Goal: Task Accomplishment & Management: Use online tool/utility

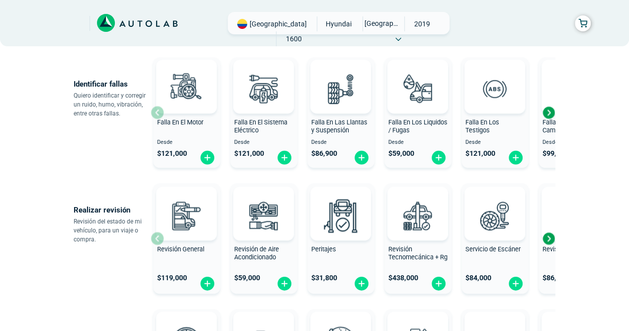
scroll to position [249, 0]
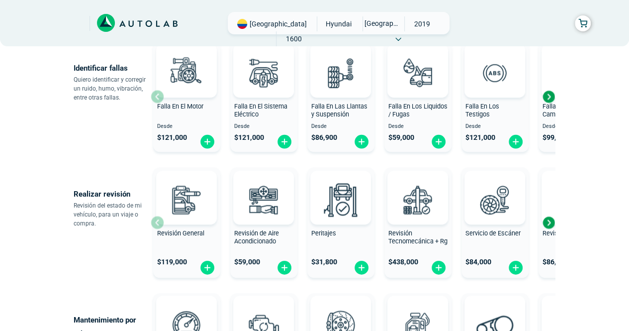
click at [551, 221] on div "Next slide" at bounding box center [548, 222] width 15 height 15
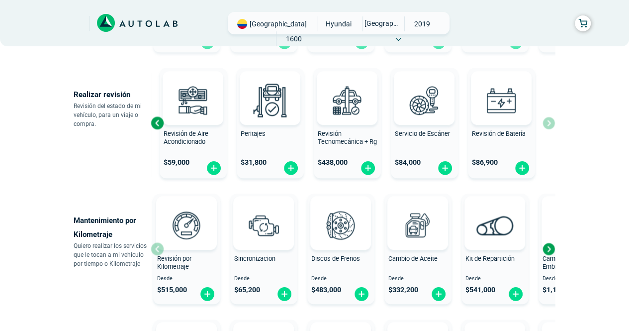
scroll to position [398, 0]
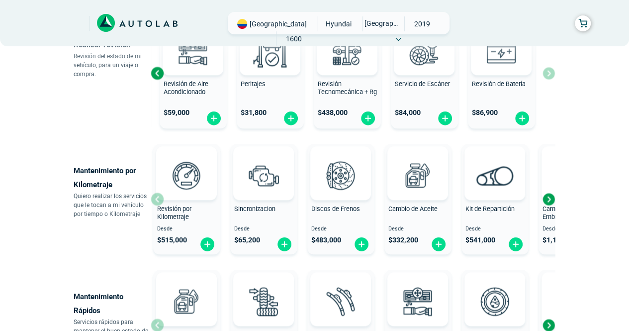
click at [548, 198] on div "Next slide" at bounding box center [548, 198] width 15 height 15
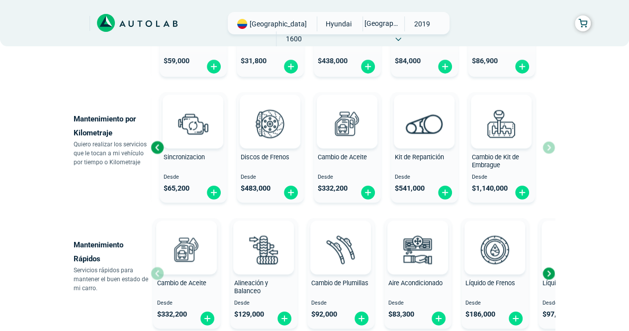
scroll to position [497, 0]
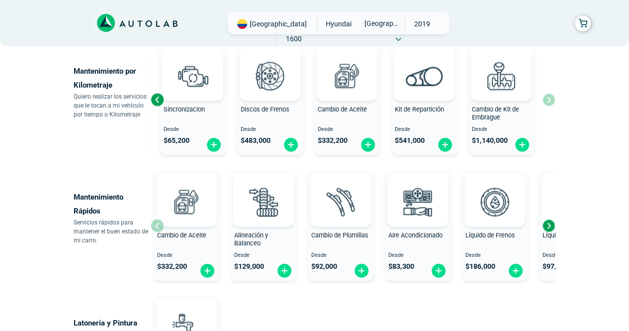
click at [546, 225] on div "Next slide" at bounding box center [548, 225] width 15 height 15
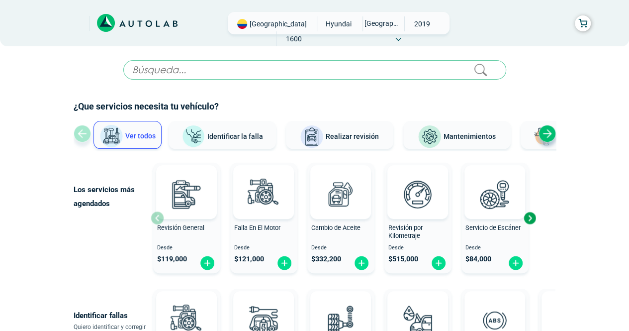
scroll to position [0, 0]
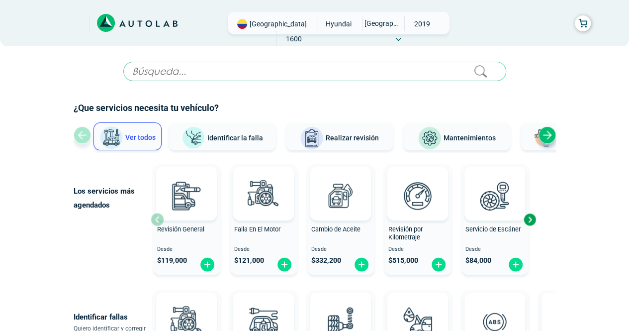
click at [476, 137] on span "Mantenimientos" at bounding box center [469, 138] width 52 height 8
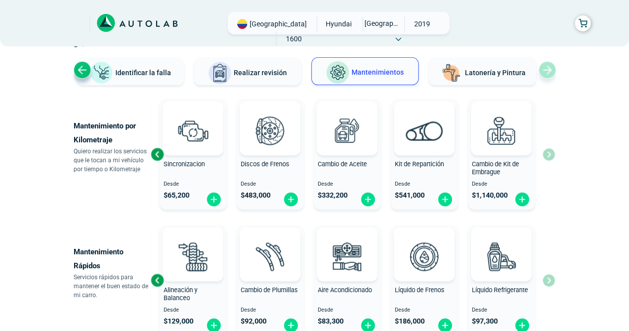
scroll to position [50, 0]
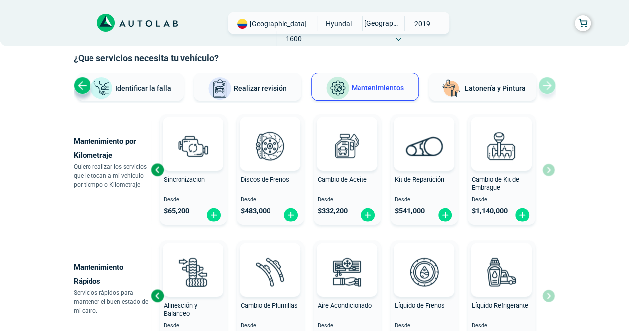
click at [548, 174] on div "Revisión por Kilometraje Desde $ 515,000 Sincronizacion Desde $ 65,200 Discos d…" at bounding box center [353, 169] width 404 height 118
click at [260, 91] on button "Realizar revisión" at bounding box center [246, 87] width 107 height 28
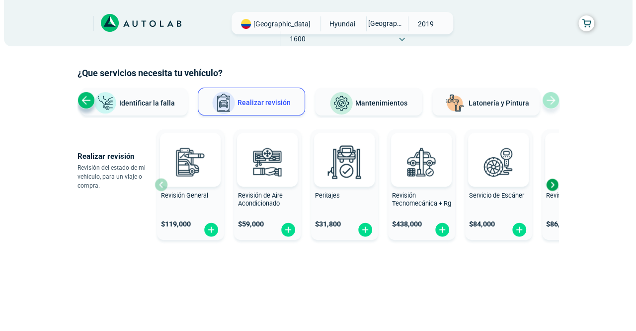
scroll to position [34, 0]
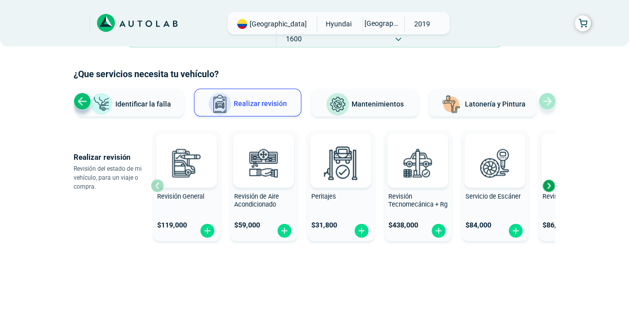
click at [154, 184] on div "Revisión General $ 119,000" at bounding box center [186, 185] width 67 height 103
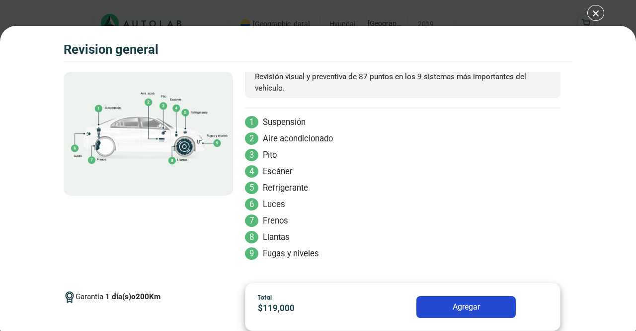
scroll to position [52, 0]
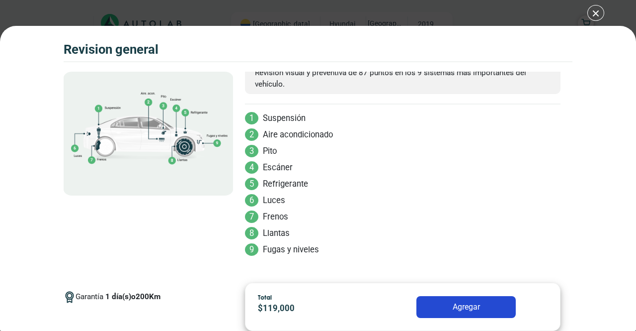
click at [597, 7] on div "Volkswagen Crossfox 2018 REVISION GENERAL $ 119,000 1 200" at bounding box center [318, 165] width 636 height 331
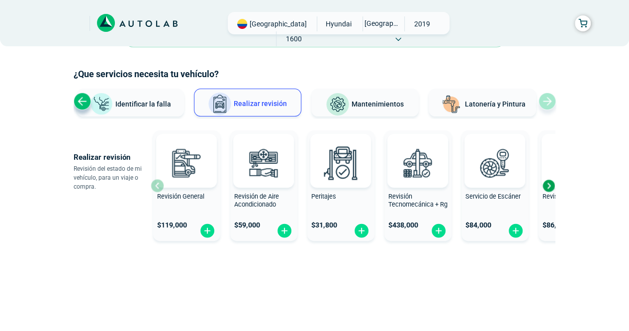
click at [550, 184] on div "Next slide" at bounding box center [548, 185] width 15 height 15
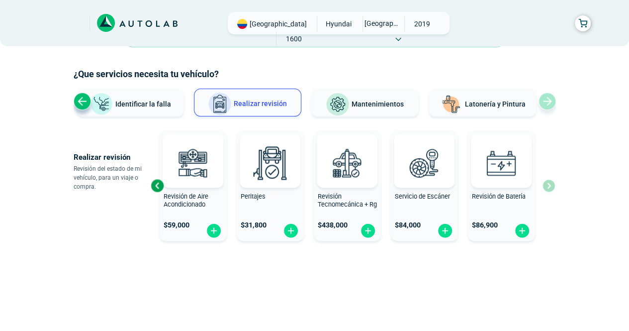
click at [246, 97] on button "Realizar revisión" at bounding box center [247, 102] width 107 height 28
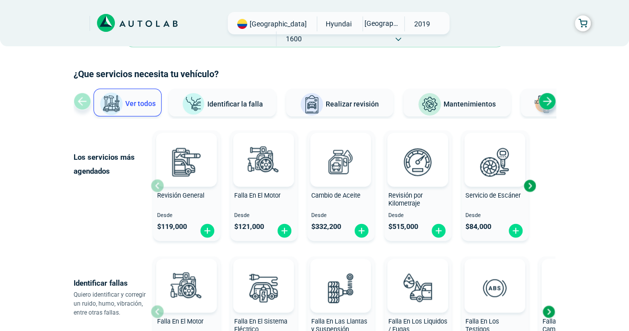
click at [471, 102] on span "Mantenimientos" at bounding box center [469, 104] width 52 height 8
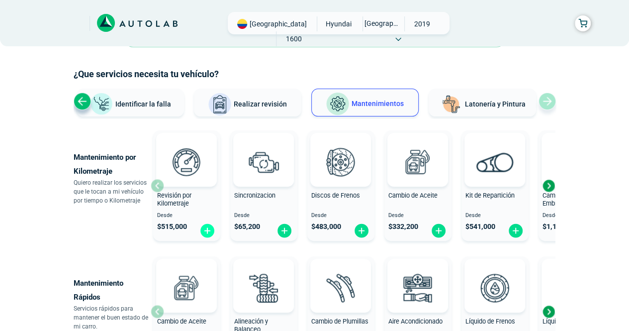
click at [206, 231] on img at bounding box center [207, 230] width 16 height 15
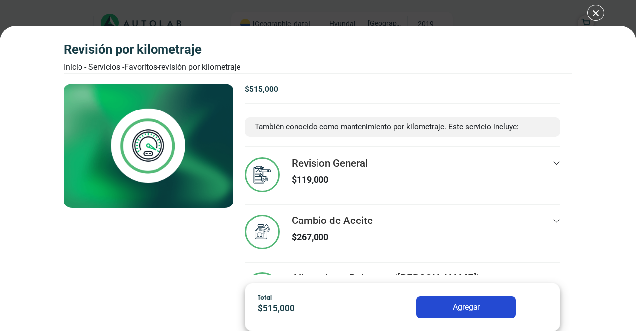
click at [595, 13] on div "Revisión por Kilometraje Inicio - Servicios - Favoritos - Revisión por Kilometr…" at bounding box center [318, 165] width 636 height 331
